Goal: Transaction & Acquisition: Purchase product/service

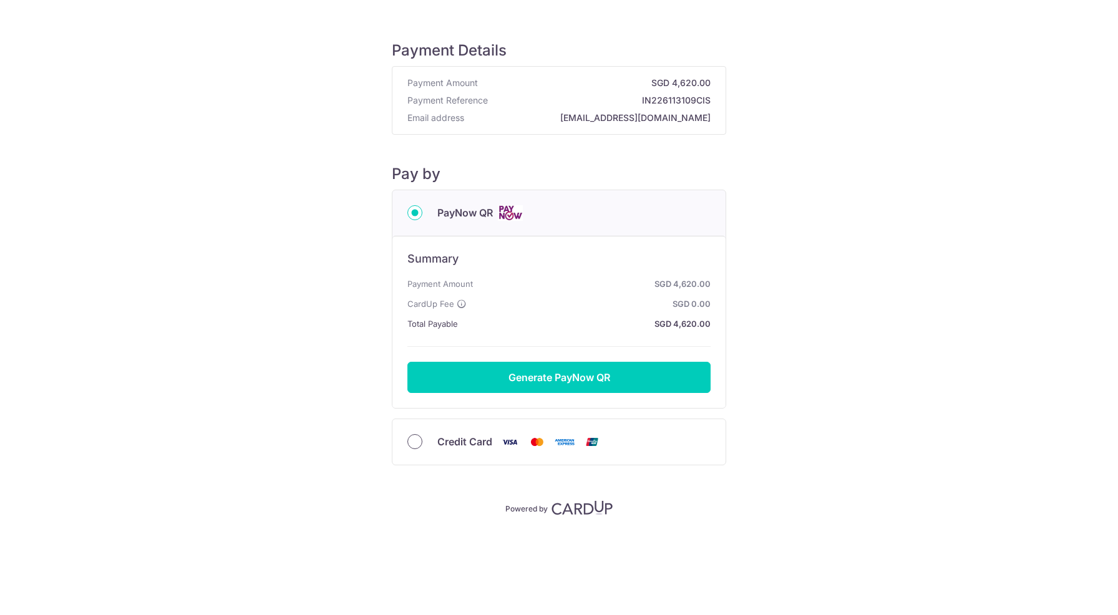
click at [414, 446] on input "Credit Card" at bounding box center [414, 441] width 15 height 15
radio input "true"
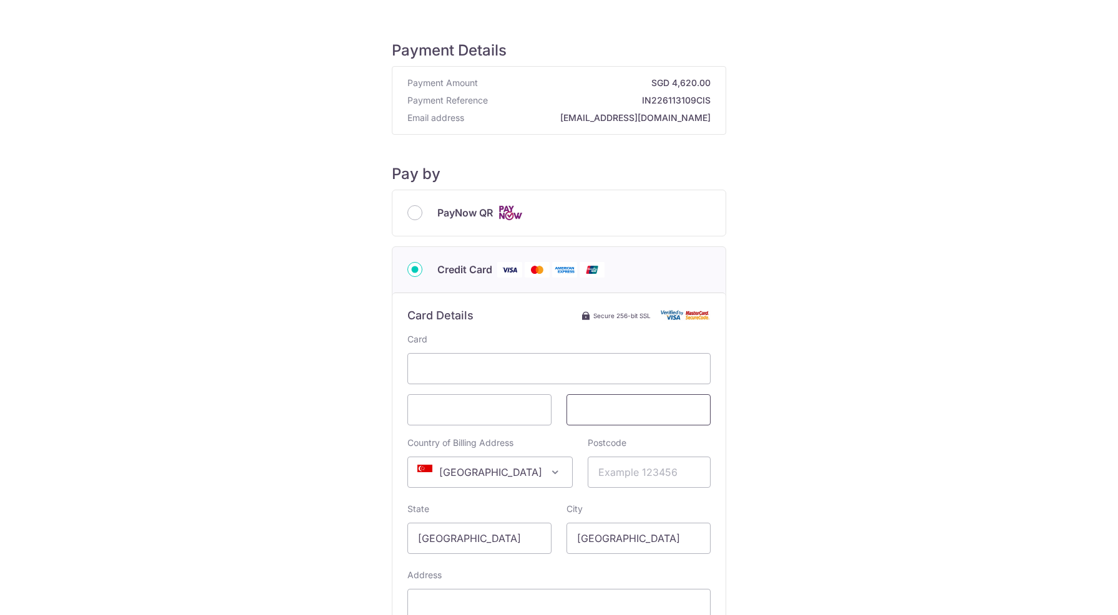
click at [600, 420] on span at bounding box center [638, 409] width 144 height 31
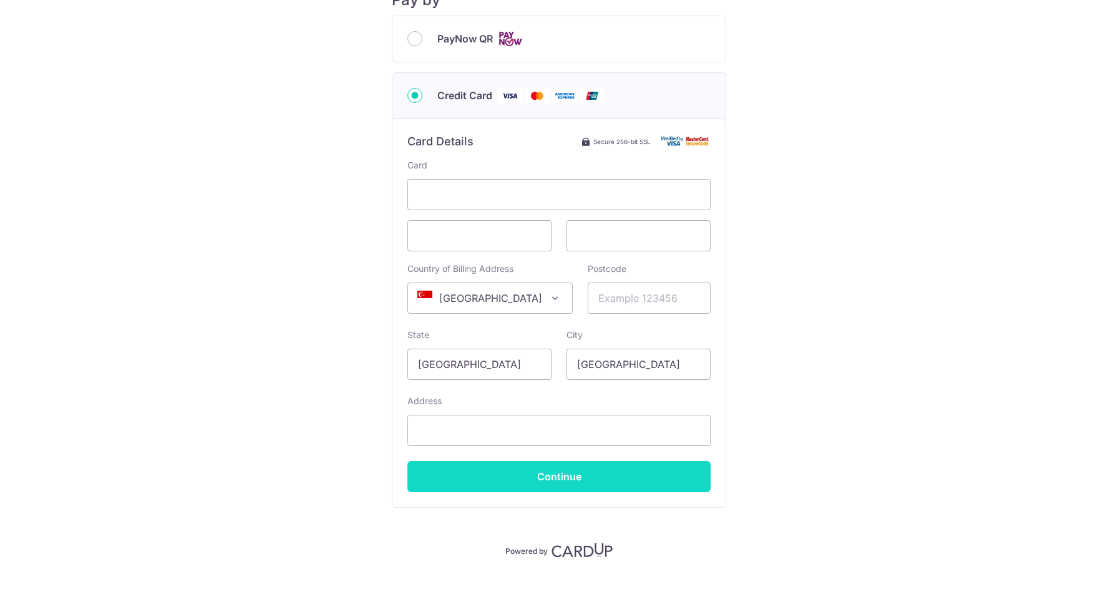
click at [528, 475] on input "Continue" at bounding box center [558, 476] width 303 height 31
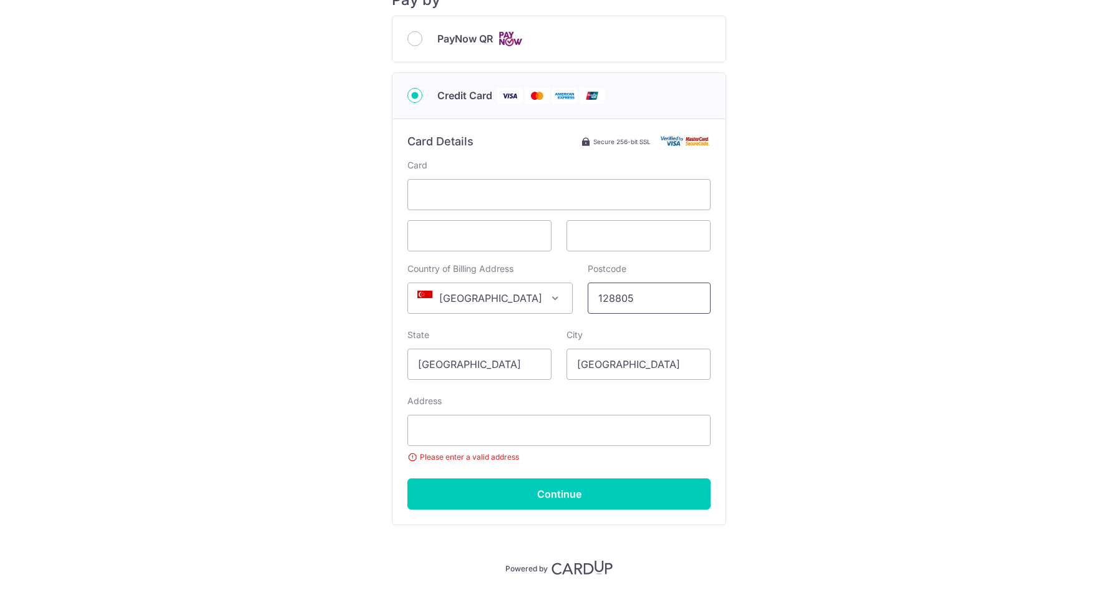
type input "128805"
click at [497, 453] on small "Please enter a valid address" at bounding box center [558, 457] width 303 height 12
click at [523, 427] on input "Address" at bounding box center [558, 430] width 303 height 31
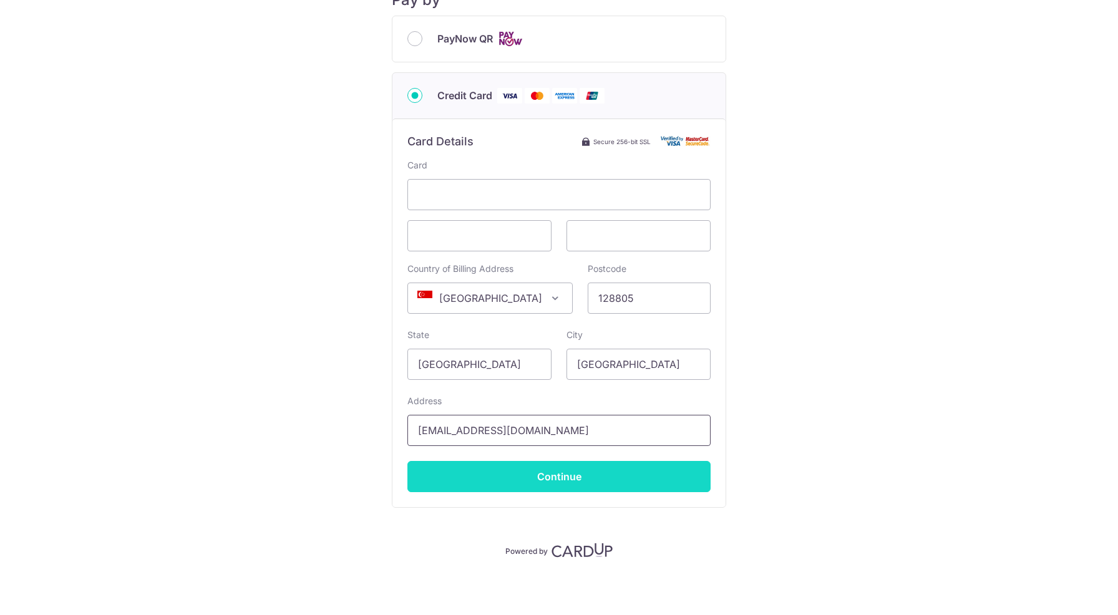
type input "[EMAIL_ADDRESS][DOMAIN_NAME]"
click at [556, 480] on input "Continue" at bounding box center [558, 476] width 303 height 31
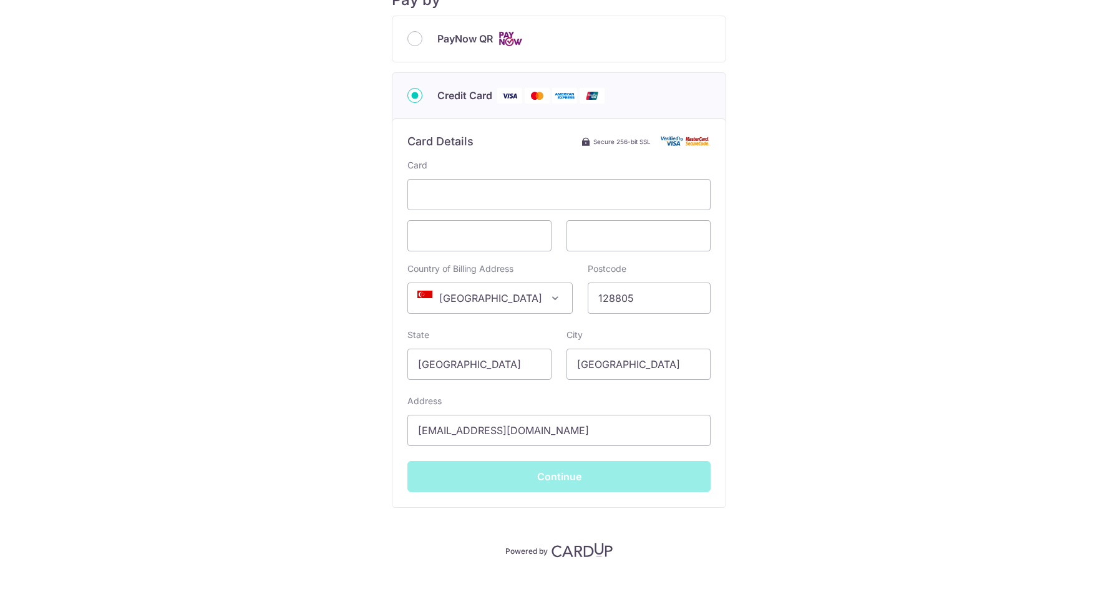
type input "**** 6095"
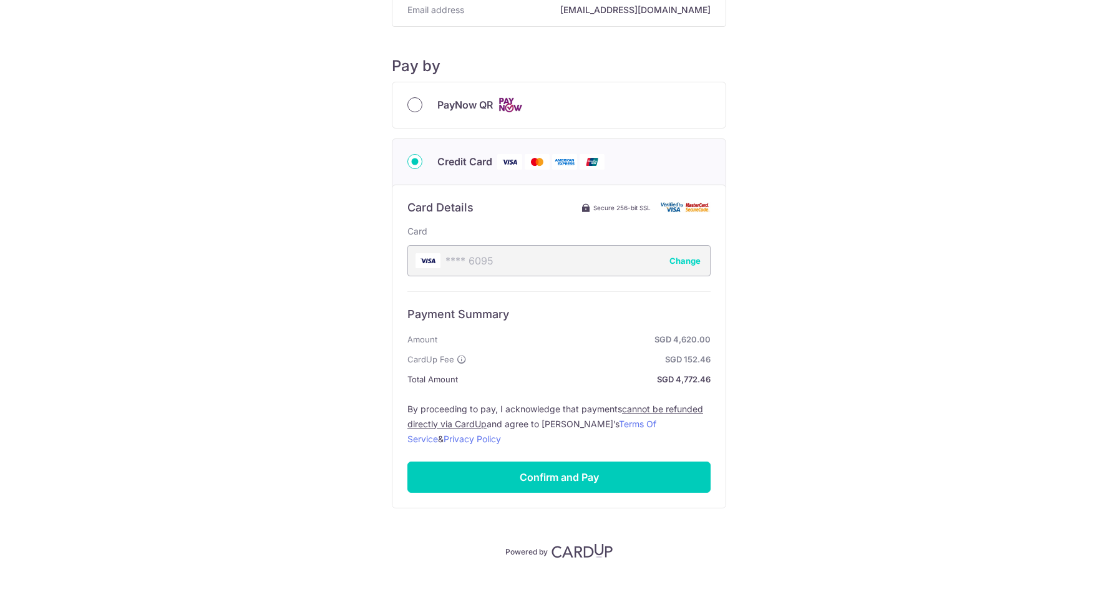
click at [411, 110] on input "PayNow QR" at bounding box center [414, 104] width 15 height 15
radio input "true"
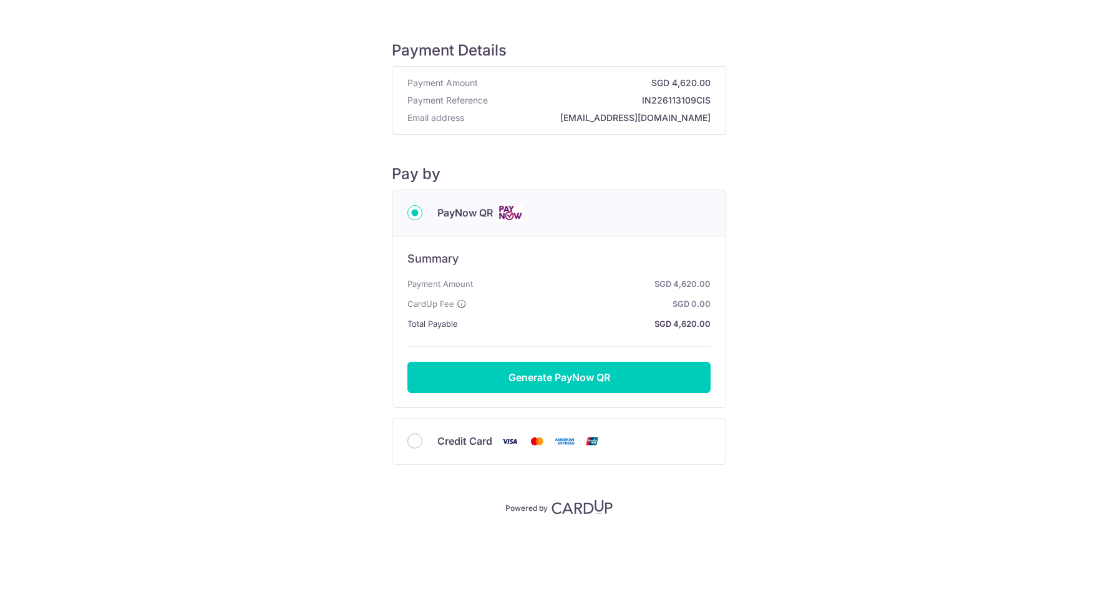
scroll to position [0, 0]
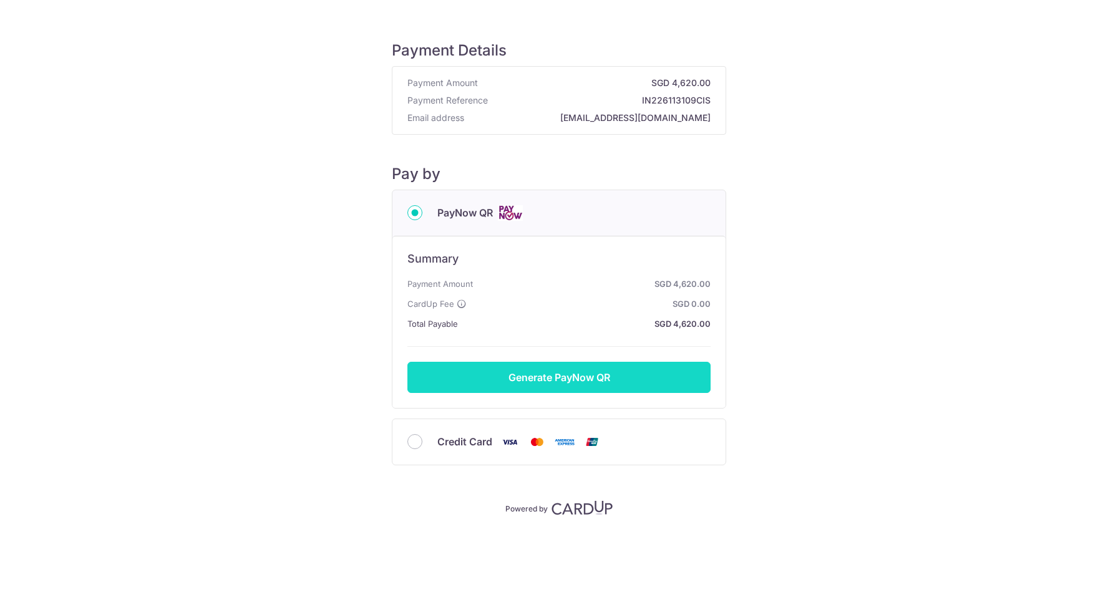
click at [603, 377] on button "Generate PayNow QR" at bounding box center [558, 377] width 303 height 31
